Goal: Information Seeking & Learning: Learn about a topic

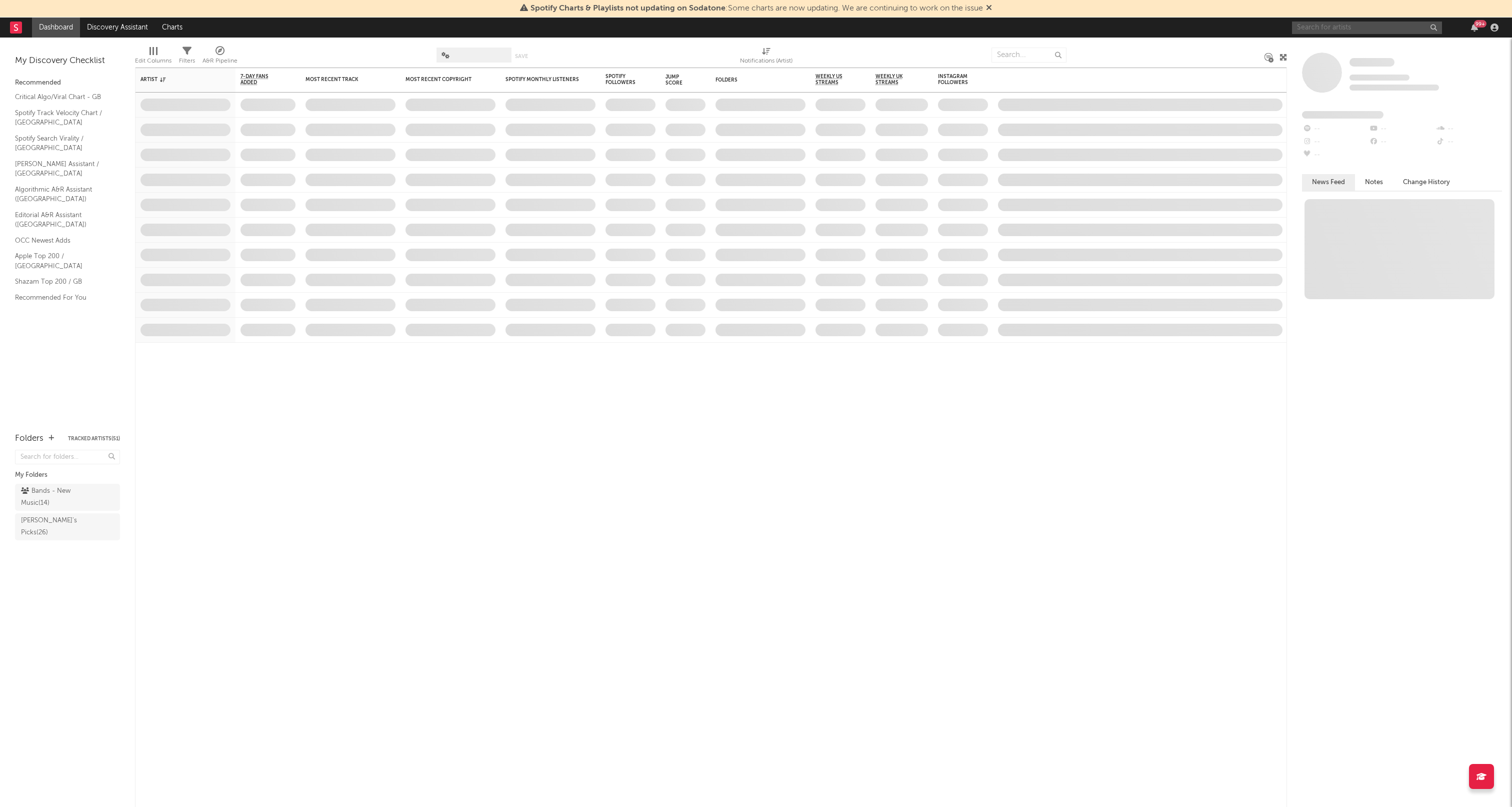
click at [1344, 28] on input "text" at bounding box center [1367, 27] width 150 height 13
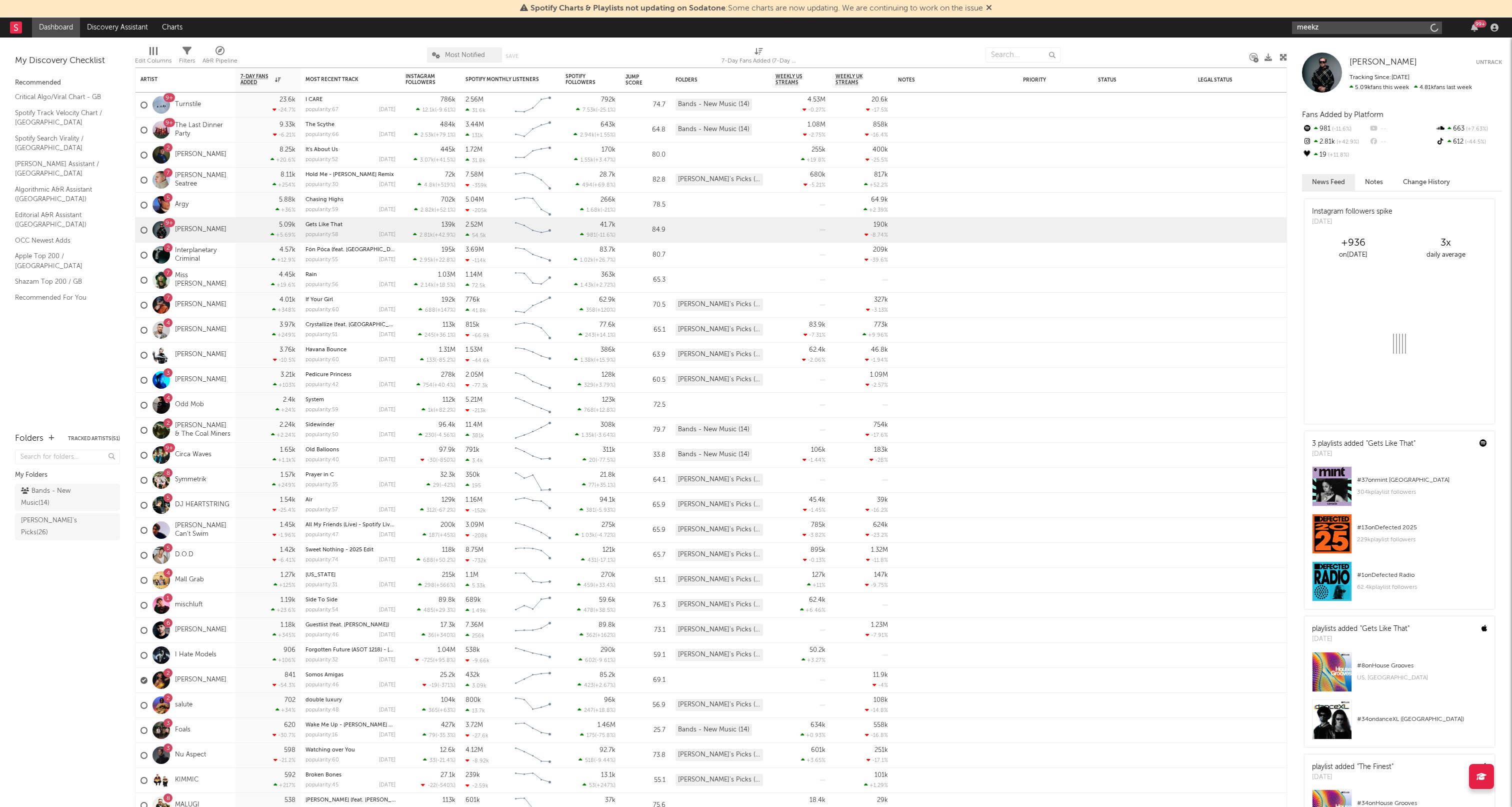
type input "meekz"
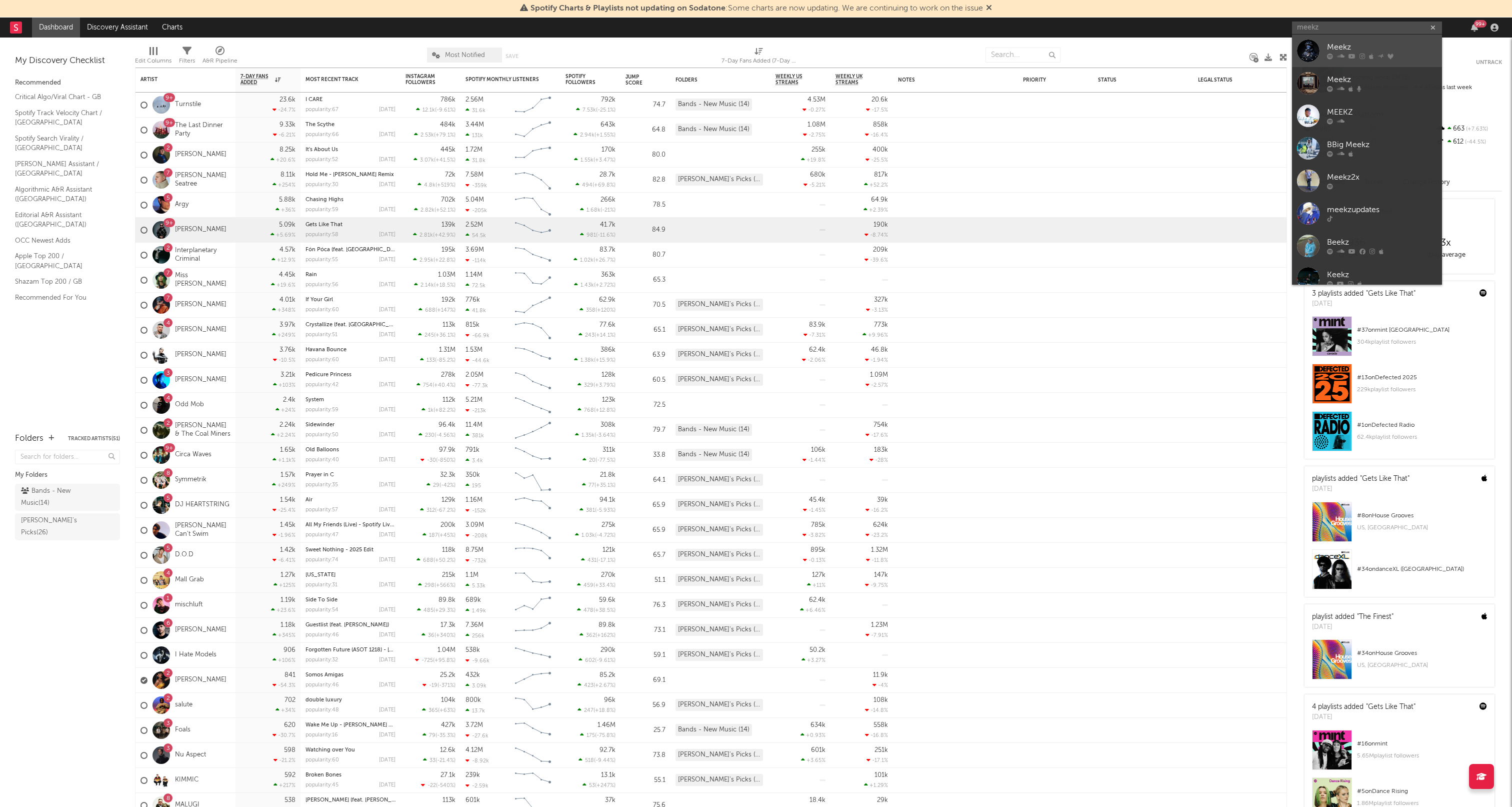
click at [1370, 60] on link "Meekz" at bounding box center [1367, 51] width 150 height 33
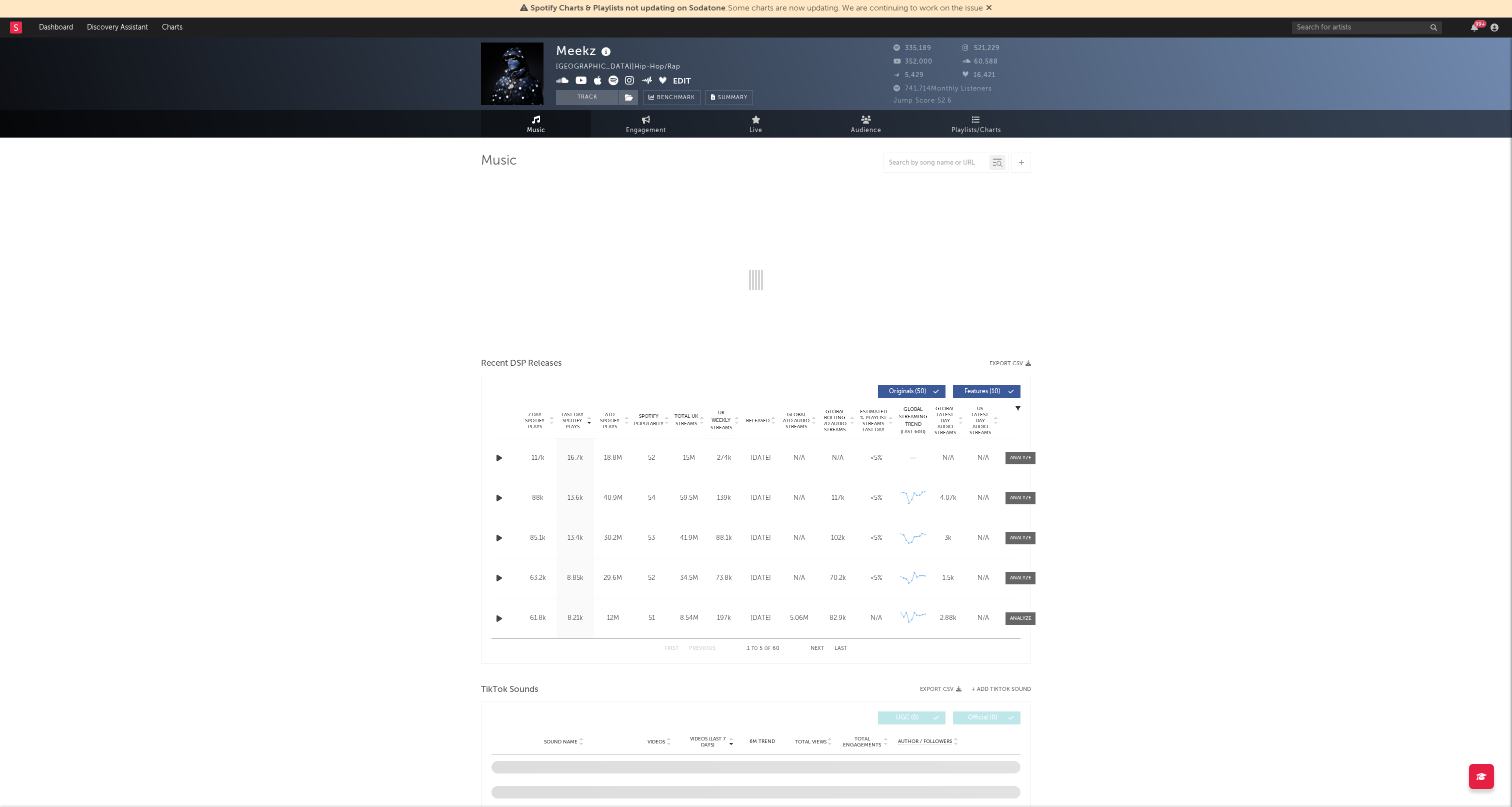
select select "6m"
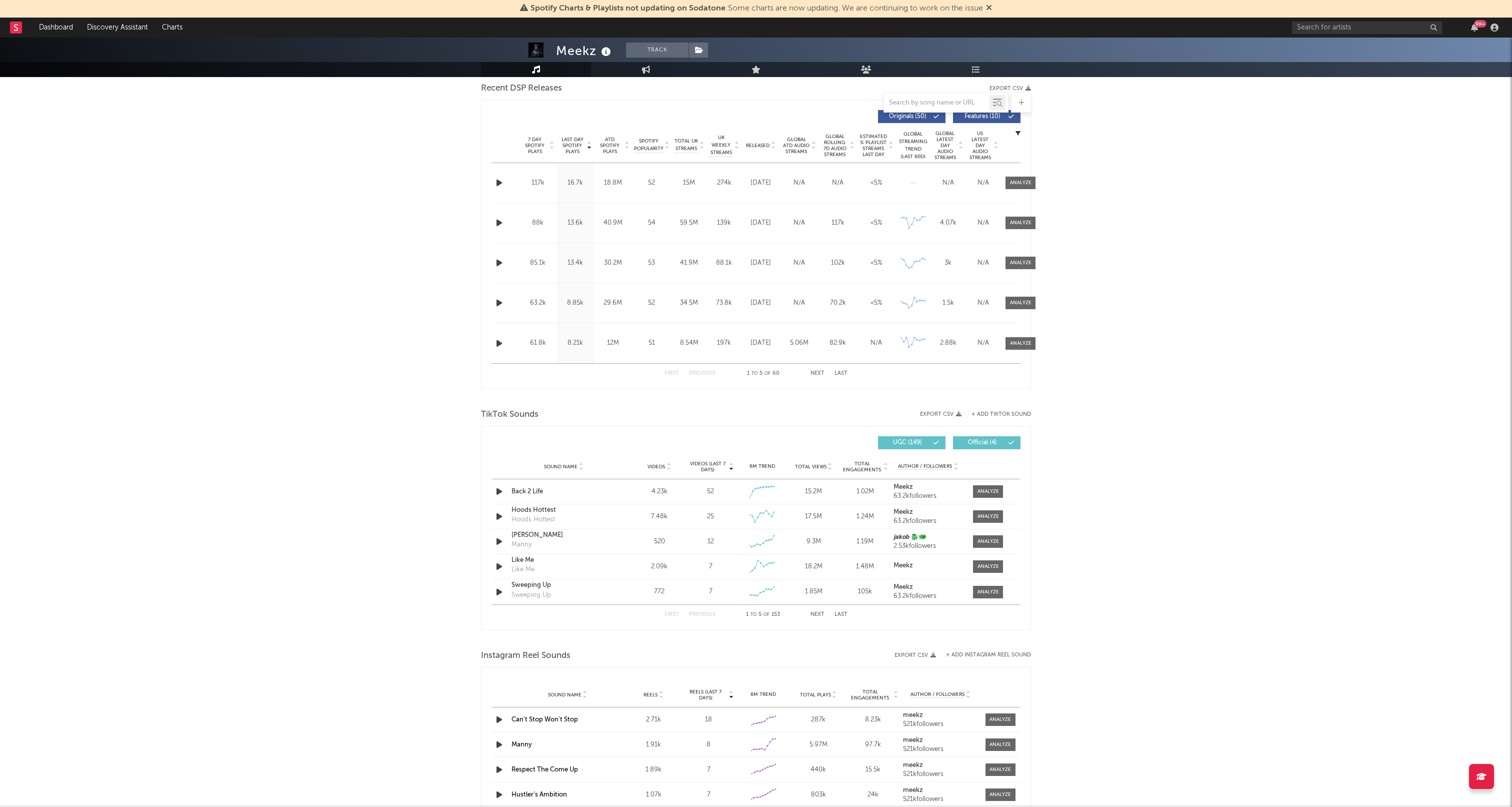
scroll to position [367, 0]
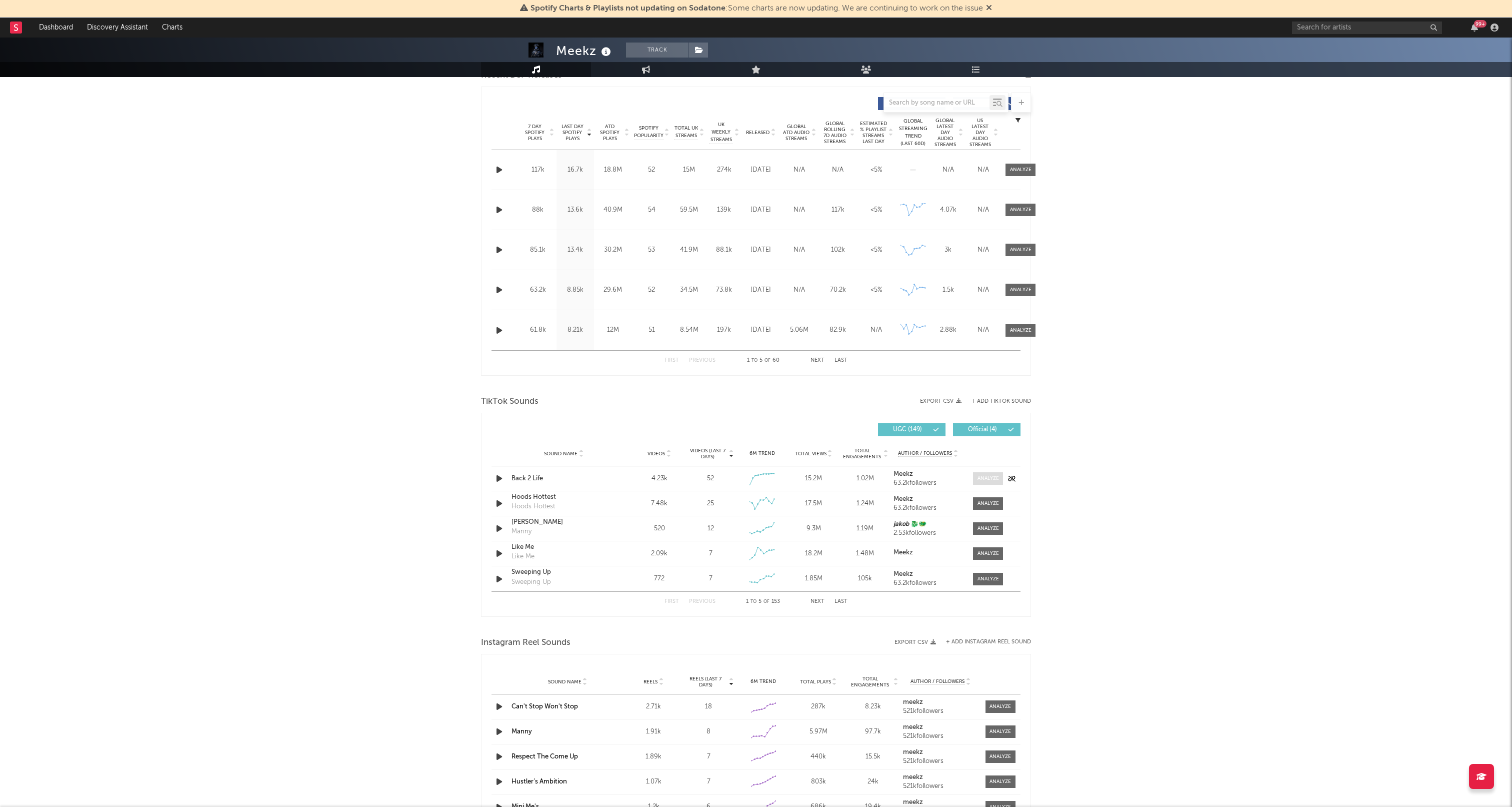
click at [983, 476] on div at bounding box center [987, 479] width 21 height 8
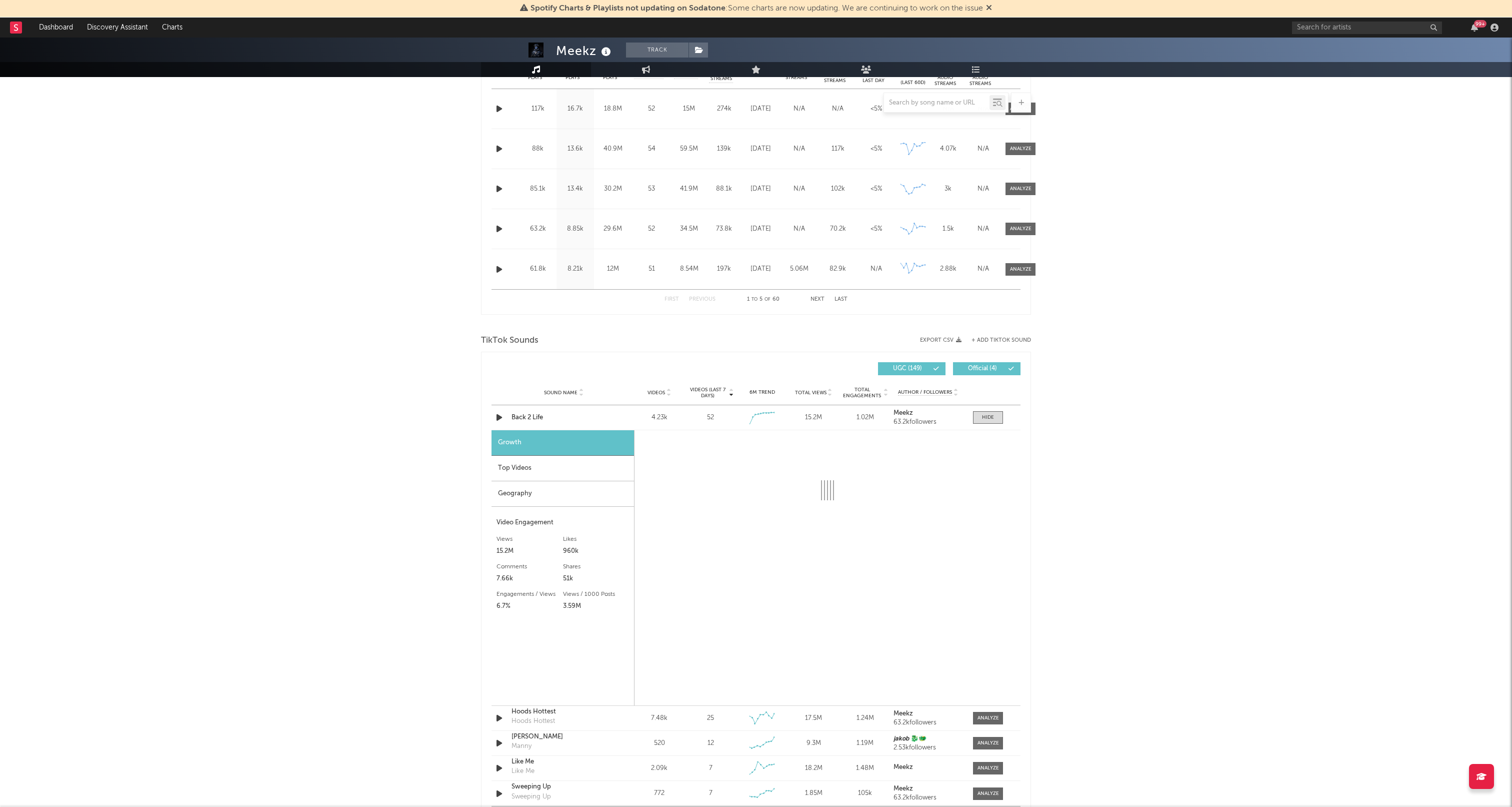
select select "1w"
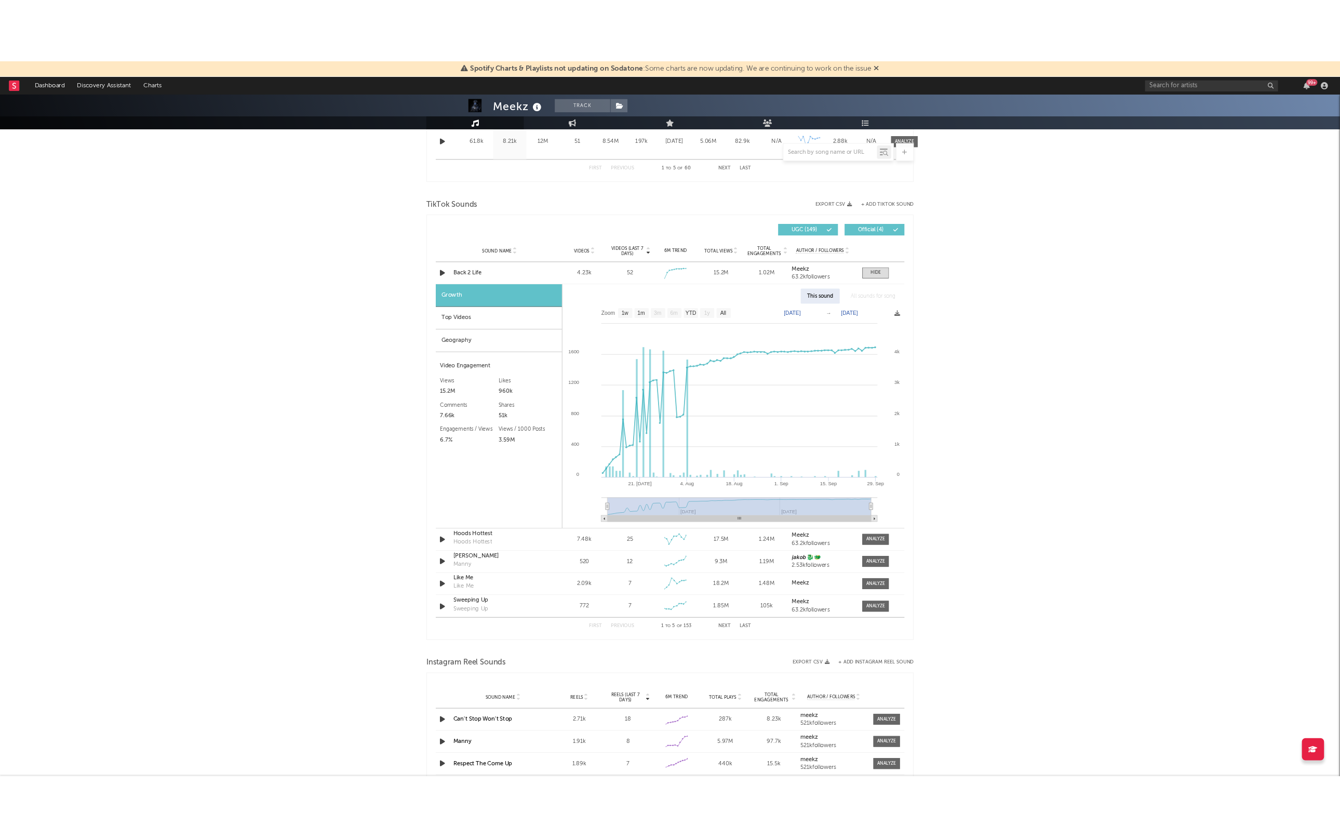
scroll to position [615, 0]
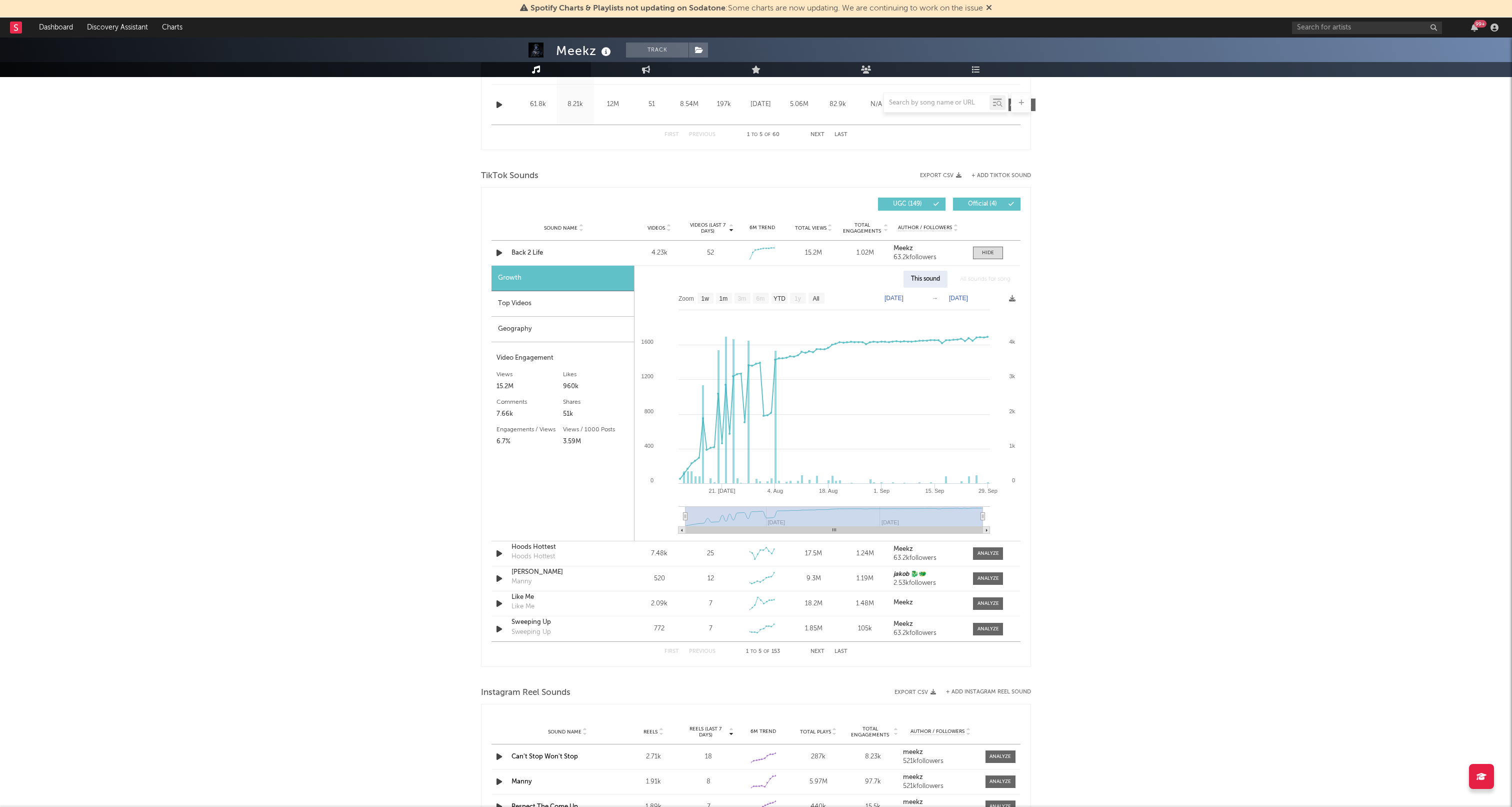
click at [536, 301] on div "Top Videos" at bounding box center [563, 303] width 142 height 25
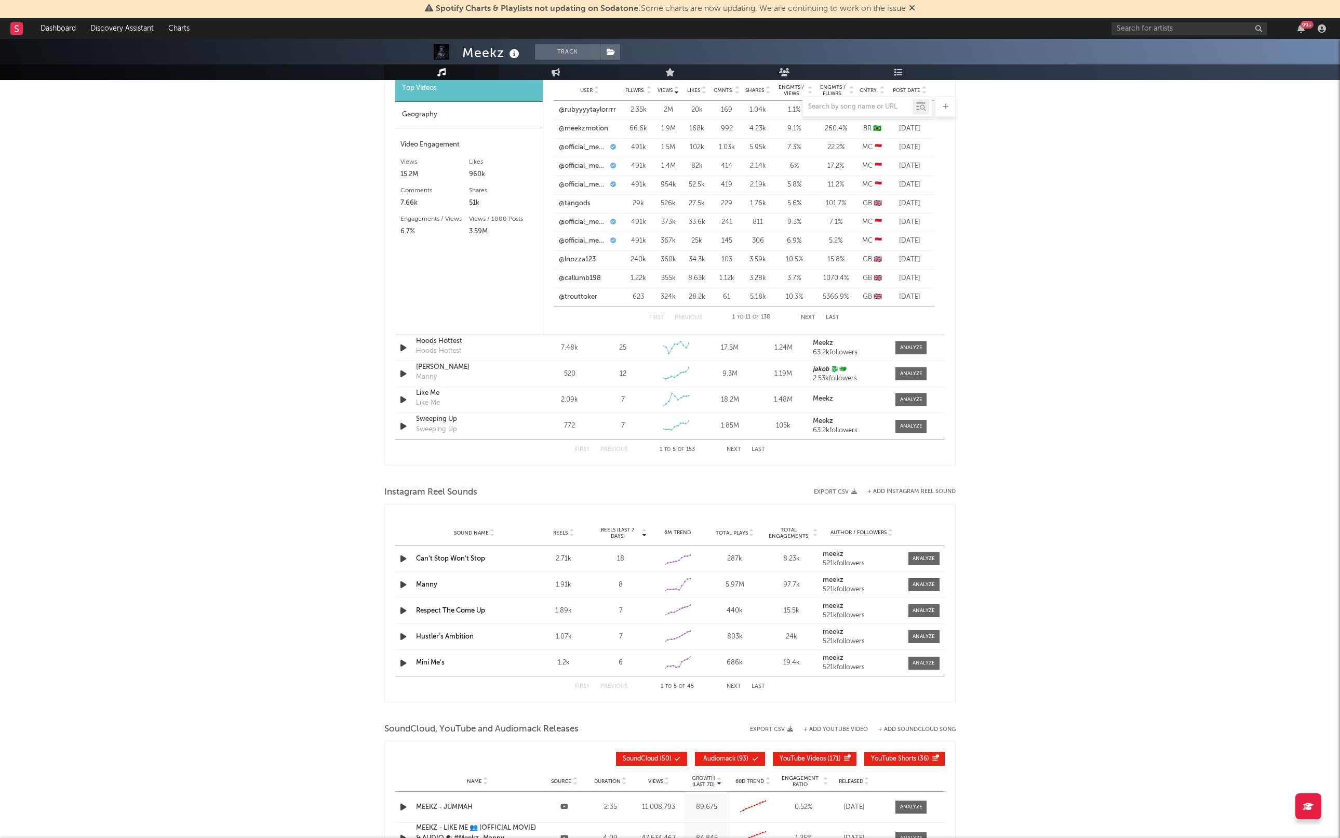
scroll to position [1058, 0]
